Goal: Transaction & Acquisition: Purchase product/service

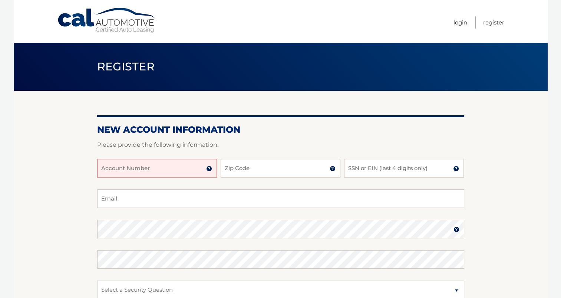
click at [156, 176] on input "Account Number" at bounding box center [157, 168] width 120 height 19
type input "44456012258"
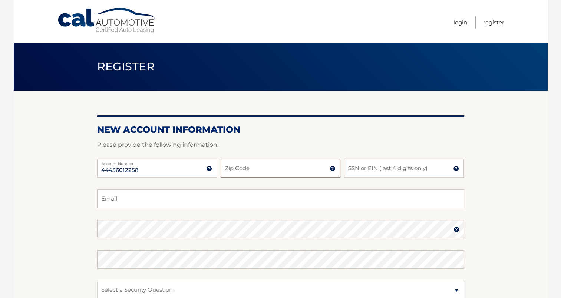
click at [246, 163] on input "Zip Code" at bounding box center [281, 168] width 120 height 19
type input "07751"
click at [364, 172] on input "SSN or EIN (last 4 digits only)" at bounding box center [404, 168] width 120 height 19
click at [323, 203] on input "Email" at bounding box center [280, 198] width 367 height 19
type input "sally-elkassab@hotmail.com"
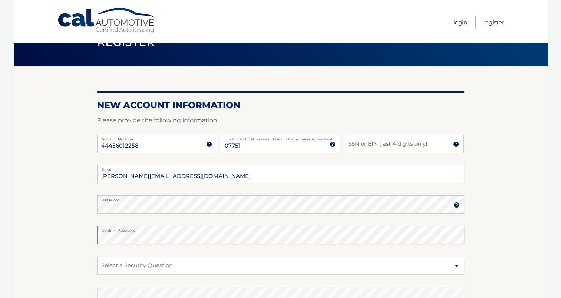
scroll to position [37, 0]
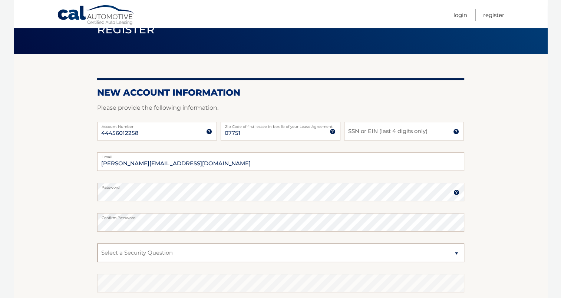
click at [435, 255] on select "Select a Security Question What was the name of your elementary school? What is…" at bounding box center [280, 253] width 367 height 19
select select "4"
click at [97, 244] on select "Select a Security Question What was the name of your elementary school? What is…" at bounding box center [280, 253] width 367 height 19
click at [509, 273] on section "New Account Information Please provide the following information. 44456012258 A…" at bounding box center [281, 199] width 534 height 290
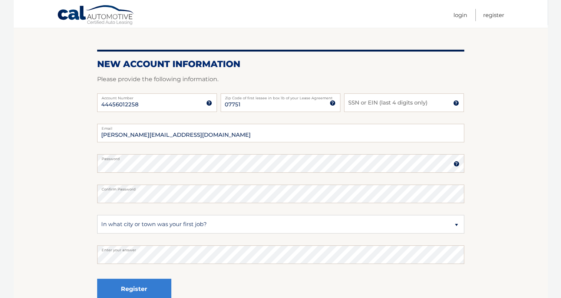
scroll to position [111, 0]
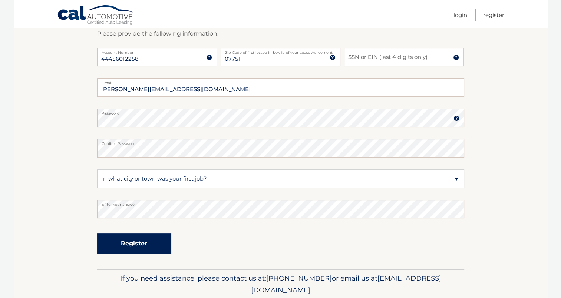
click at [165, 248] on button "Register" at bounding box center [134, 243] width 74 height 20
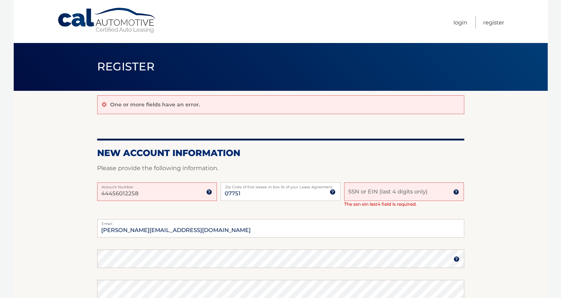
click at [401, 195] on input "SSN or EIN (last 4 digits only)" at bounding box center [404, 191] width 120 height 19
type input "6553"
drag, startPoint x: 504, startPoint y: 234, endPoint x: 508, endPoint y: 236, distance: 4.6
click at [503, 234] on section "One or more fields have an error. New Account Information Please provide the fo…" at bounding box center [281, 250] width 534 height 319
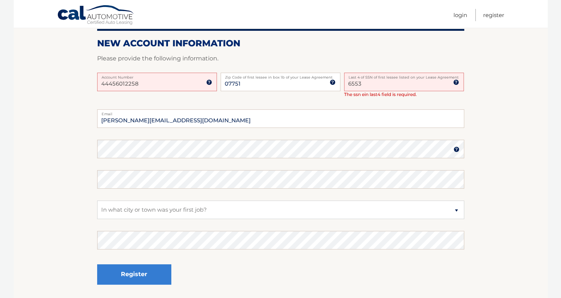
scroll to position [168, 0]
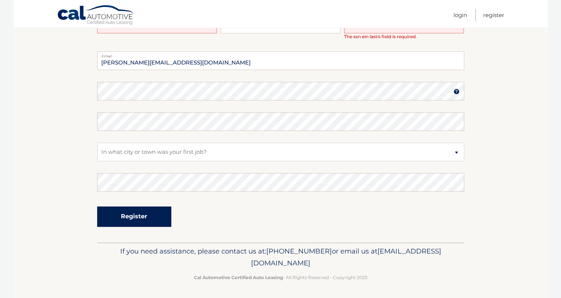
click at [135, 222] on button "Register" at bounding box center [134, 217] width 74 height 20
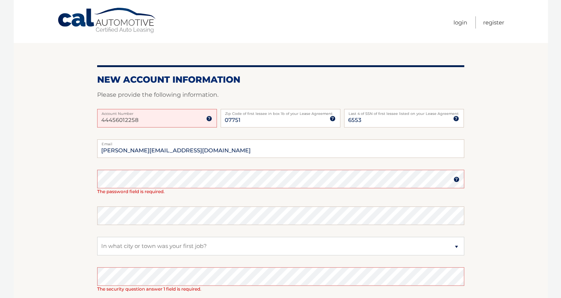
scroll to position [74, 0]
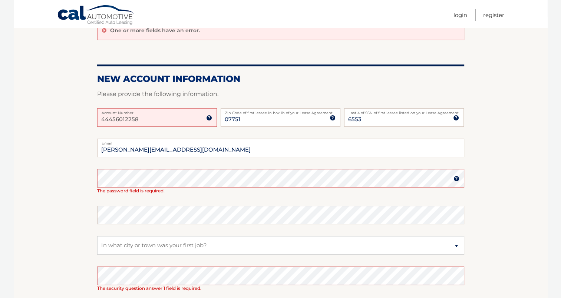
click at [455, 179] on img at bounding box center [456, 179] width 6 height 6
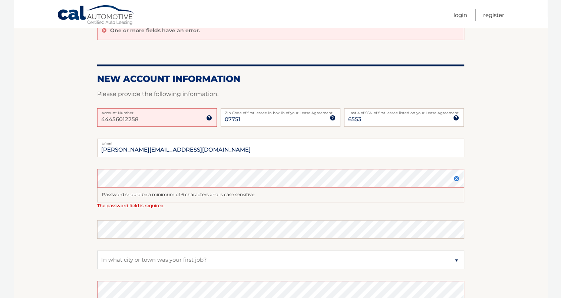
click at [455, 178] on img at bounding box center [456, 179] width 6 height 6
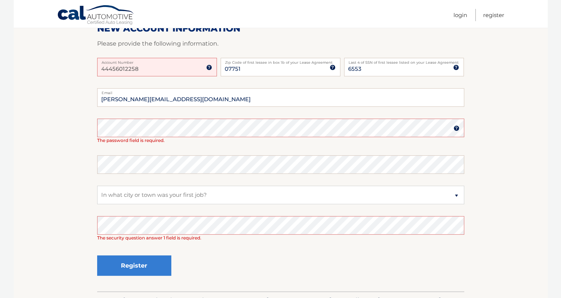
scroll to position [148, 0]
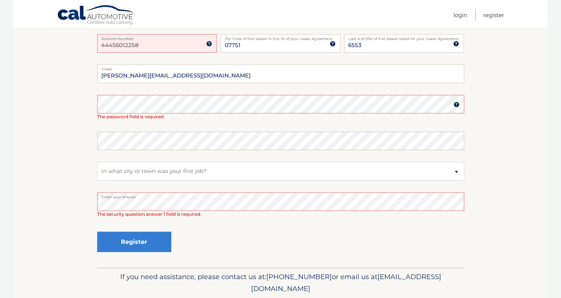
click at [80, 201] on section "One or more fields have an error. New Account Information Please provide the fo…" at bounding box center [281, 105] width 534 height 325
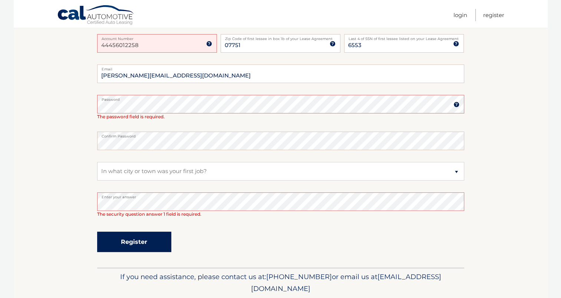
click at [126, 248] on button "Register" at bounding box center [134, 242] width 74 height 20
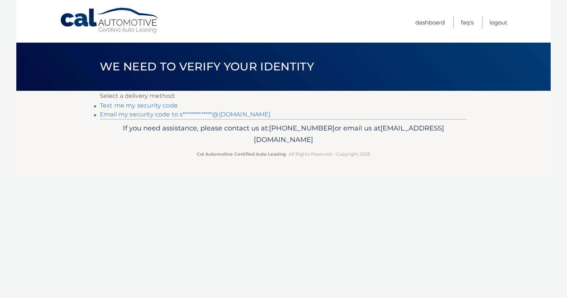
click at [162, 114] on link "**********" at bounding box center [185, 114] width 171 height 7
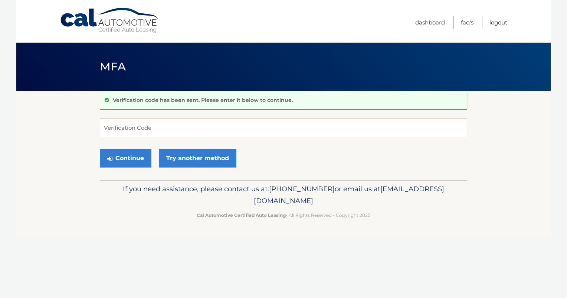
click at [204, 124] on input "Verification Code" at bounding box center [283, 128] width 367 height 19
click at [418, 84] on header "MFA" at bounding box center [283, 67] width 367 height 48
click at [276, 125] on input "Verification Code" at bounding box center [283, 128] width 367 height 19
type input "052688"
click at [123, 158] on button "Continue" at bounding box center [126, 158] width 52 height 19
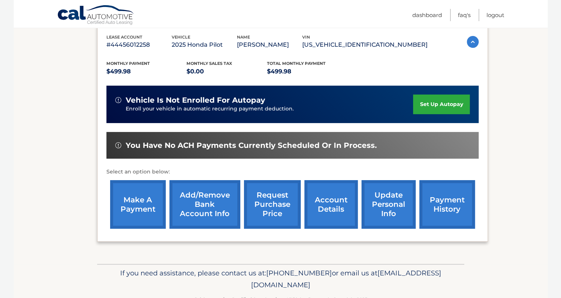
scroll to position [150, 0]
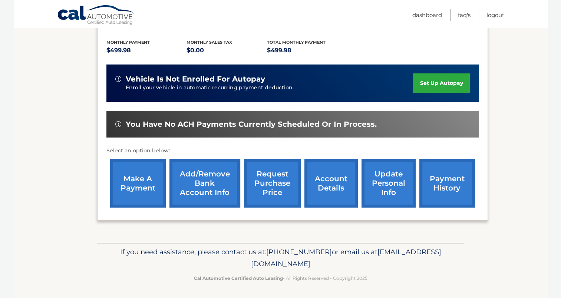
click at [139, 188] on link "make a payment" at bounding box center [138, 183] width 56 height 49
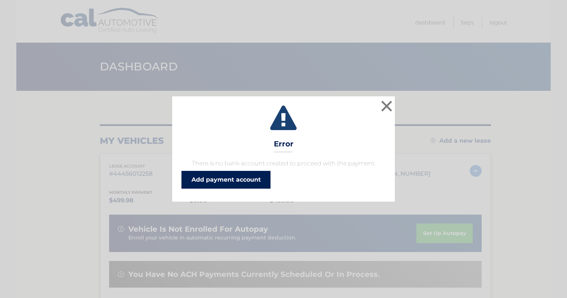
click at [255, 179] on link "Add payment account" at bounding box center [225, 180] width 89 height 18
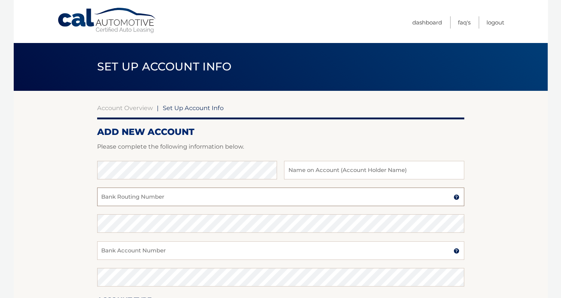
paste input "021202337"
type input "021202337"
paste input "686355325"
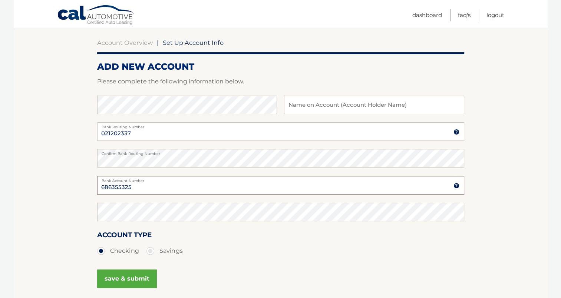
scroll to position [74, 0]
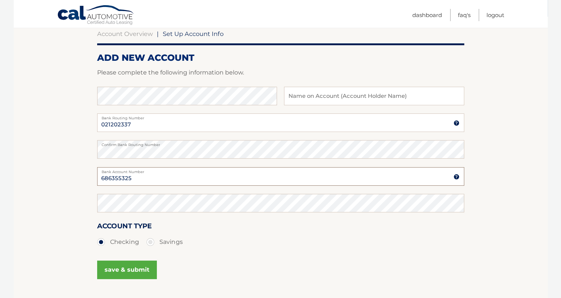
type input "686355325"
click at [311, 260] on div "save & submit" at bounding box center [280, 274] width 367 height 33
click at [299, 93] on input "text" at bounding box center [374, 96] width 180 height 19
type input "[PERSON_NAME]"
click at [535, 81] on section "Account Overview | Set Up Account Info ADD NEW ACCOUNT Please complete the foll…" at bounding box center [281, 158] width 534 height 283
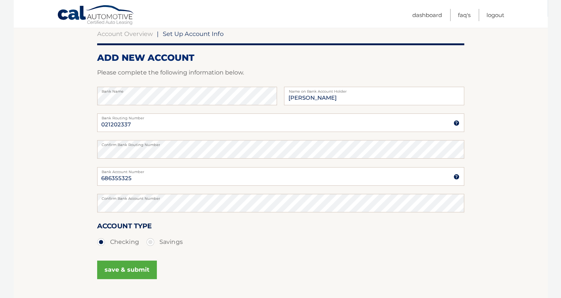
click at [100, 266] on button "save & submit" at bounding box center [127, 270] width 60 height 19
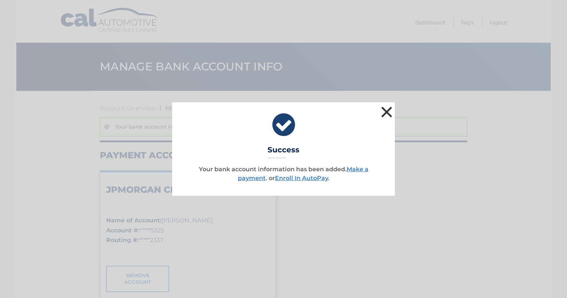
click at [385, 112] on button "×" at bounding box center [386, 112] width 15 height 15
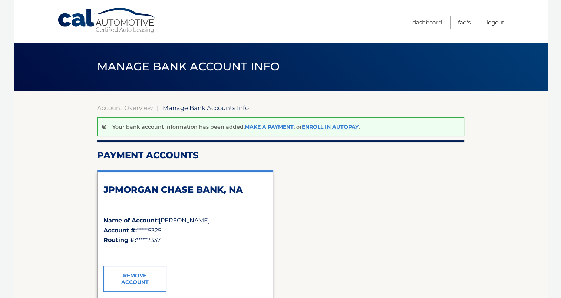
click at [265, 125] on link "Make a payment" at bounding box center [269, 126] width 49 height 7
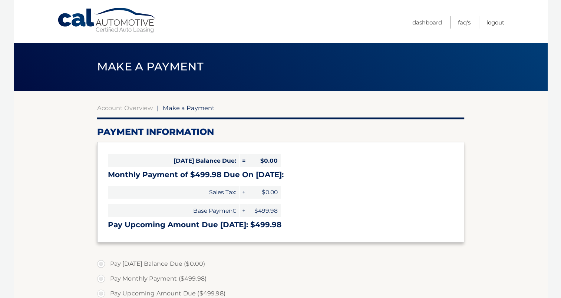
select select "YjI3YmYyNDQtMjVmZi00MzhlLTgyOWYtOWVjYjVkYmZiMDZl"
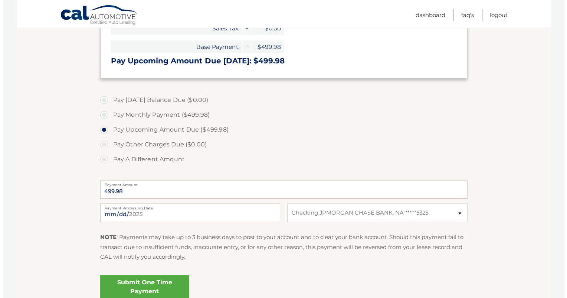
scroll to position [185, 0]
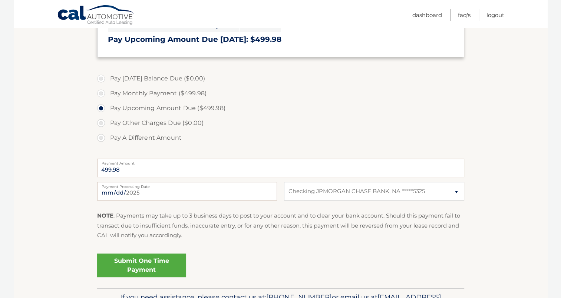
click at [163, 270] on link "Submit One Time Payment" at bounding box center [141, 266] width 89 height 24
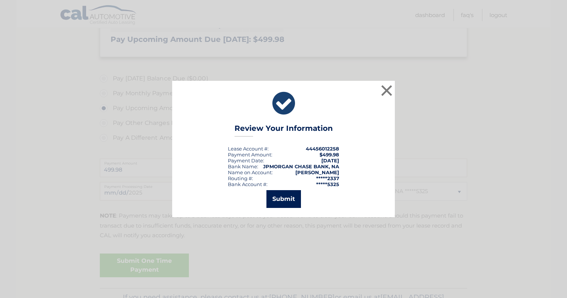
click at [275, 201] on button "Submit" at bounding box center [283, 199] width 34 height 18
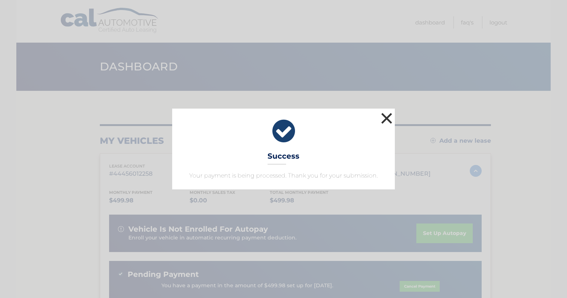
click at [385, 122] on button "×" at bounding box center [386, 118] width 15 height 15
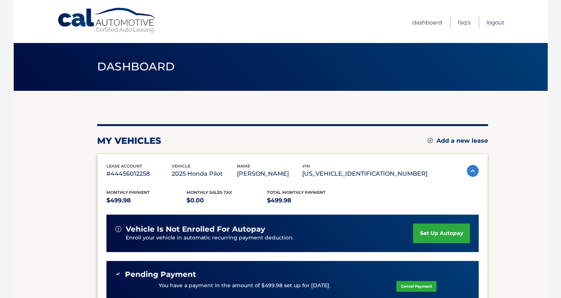
click at [496, 19] on link "Logout" at bounding box center [495, 22] width 18 height 12
